Goal: Task Accomplishment & Management: Manage account settings

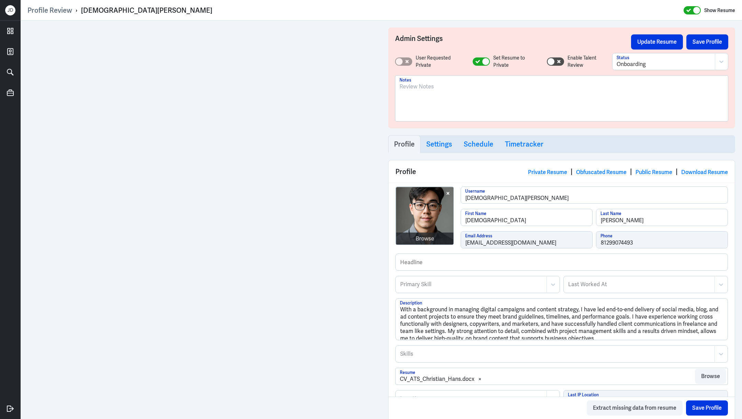
click at [423, 105] on div at bounding box center [562, 100] width 324 height 37
click at [724, 41] on button "Save Profile" at bounding box center [708, 41] width 42 height 15
